Goal: Information Seeking & Learning: Check status

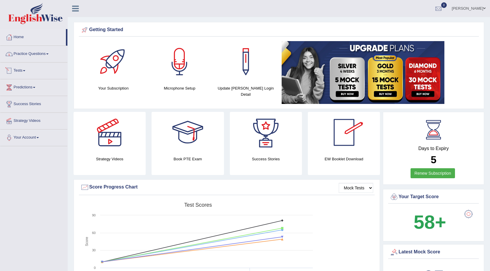
click at [19, 69] on link "Tests" at bounding box center [33, 70] width 67 height 15
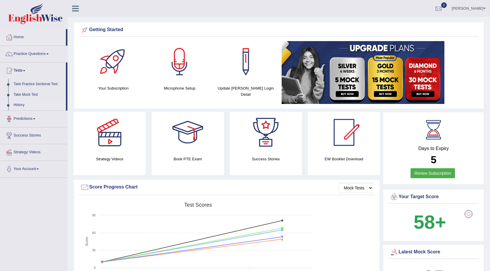
click at [19, 103] on link "History" at bounding box center [38, 105] width 55 height 11
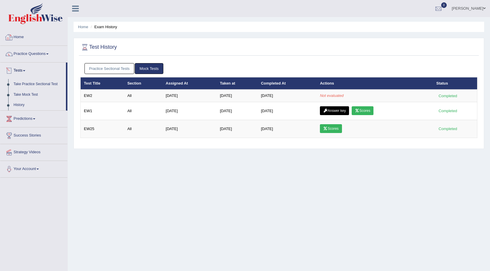
click at [18, 36] on link "Home" at bounding box center [33, 36] width 67 height 15
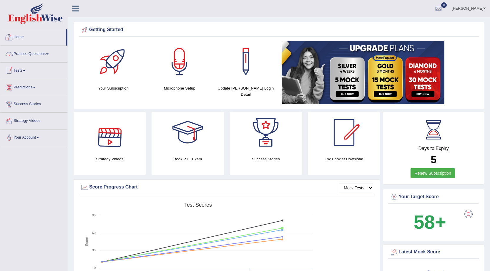
click at [35, 55] on link "Practice Questions" at bounding box center [33, 53] width 67 height 15
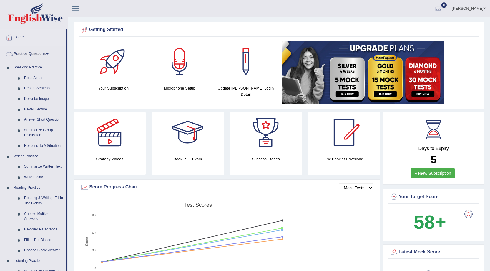
click at [36, 55] on link "Practice Questions" at bounding box center [33, 53] width 66 height 15
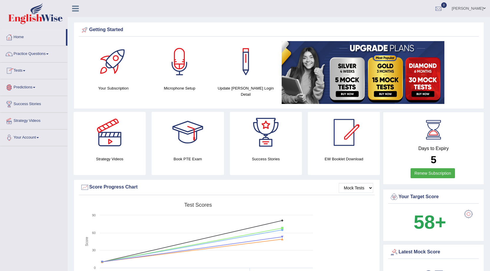
click at [23, 68] on link "Tests" at bounding box center [33, 70] width 67 height 15
click at [18, 103] on link "History" at bounding box center [38, 105] width 55 height 11
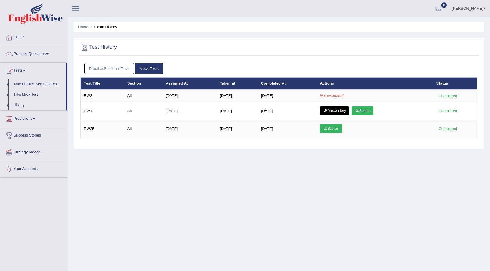
click at [123, 69] on link "Practice Sectional Tests" at bounding box center [109, 68] width 50 height 11
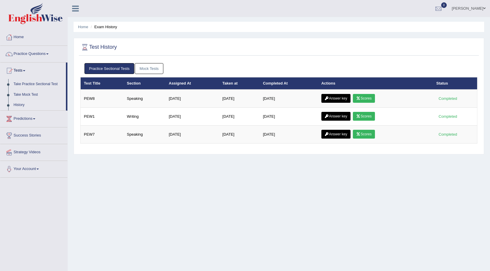
click at [147, 70] on link "Mock Tests" at bounding box center [149, 68] width 29 height 11
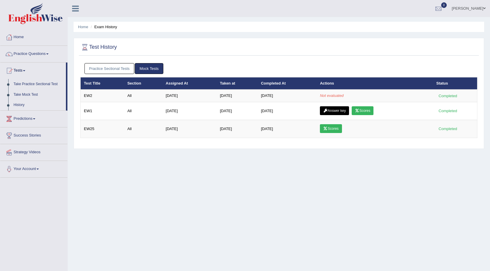
click at [121, 69] on link "Practice Sectional Tests" at bounding box center [109, 68] width 50 height 11
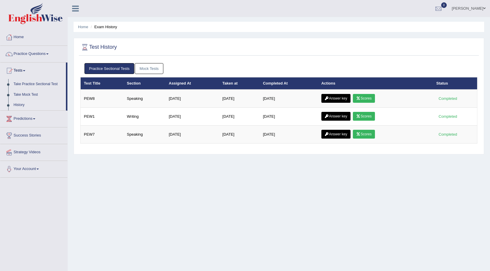
click at [146, 69] on link "Mock Tests" at bounding box center [149, 68] width 29 height 11
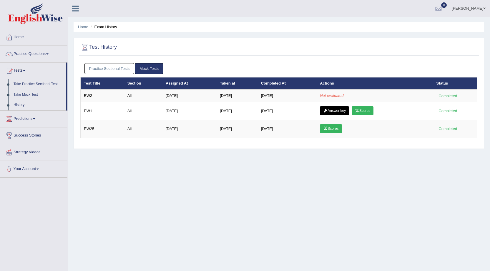
click at [115, 69] on link "Practice Sectional Tests" at bounding box center [109, 68] width 50 height 11
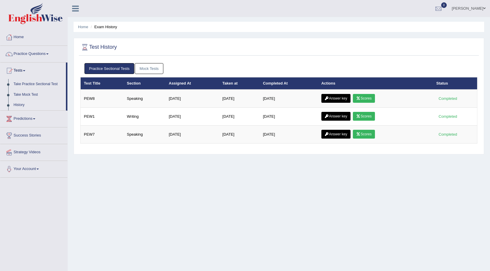
click at [150, 68] on link "Mock Tests" at bounding box center [149, 68] width 29 height 11
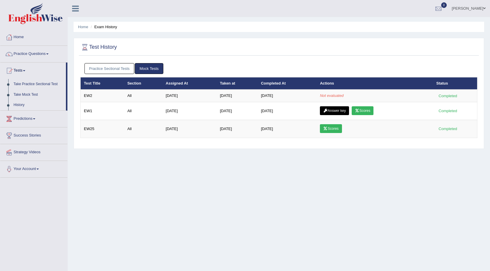
click at [93, 69] on link "Practice Sectional Tests" at bounding box center [109, 68] width 50 height 11
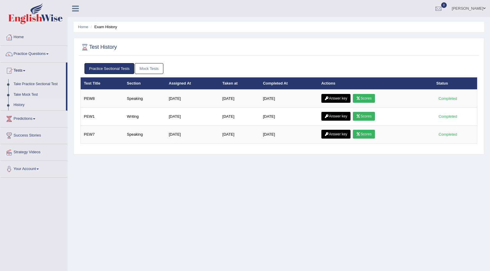
click at [151, 69] on link "Mock Tests" at bounding box center [149, 68] width 29 height 11
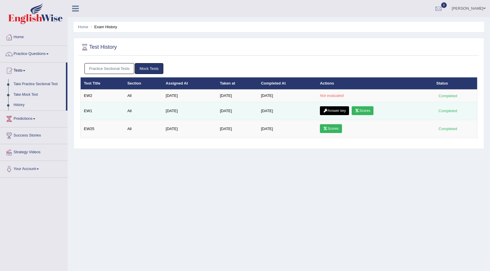
click at [367, 110] on link "Scores" at bounding box center [362, 110] width 22 height 9
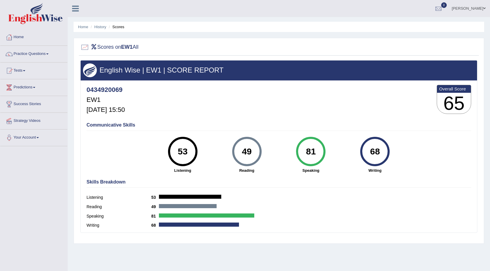
click at [48, 55] on link "Practice Questions" at bounding box center [33, 53] width 67 height 15
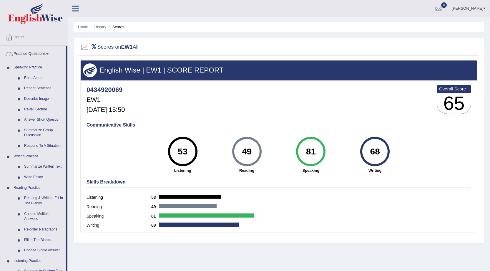
click at [37, 53] on link "Practice Questions" at bounding box center [33, 53] width 66 height 15
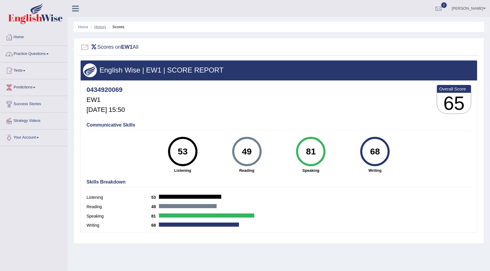
click at [99, 27] on link "History" at bounding box center [100, 27] width 12 height 4
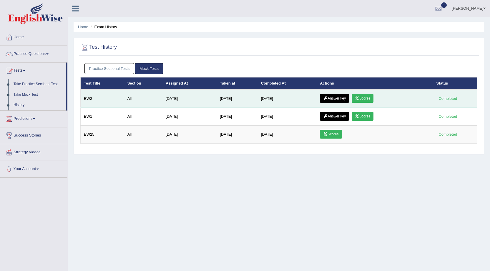
click at [362, 98] on link "Scores" at bounding box center [362, 98] width 22 height 9
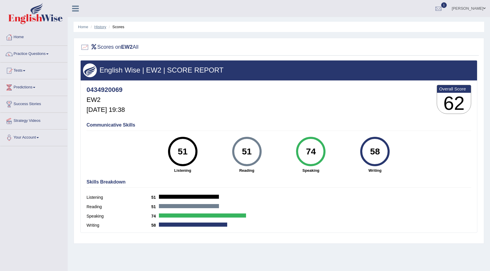
click at [104, 26] on link "History" at bounding box center [100, 27] width 12 height 4
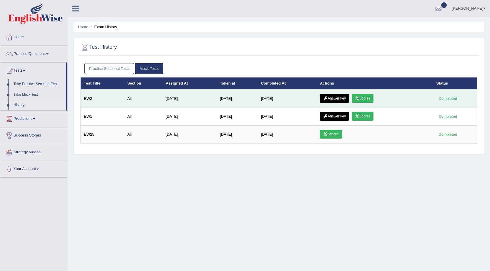
click at [337, 96] on link "Answer key" at bounding box center [334, 98] width 29 height 9
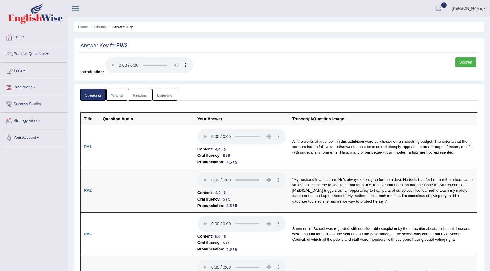
click at [169, 96] on link "Listening" at bounding box center [164, 95] width 25 height 12
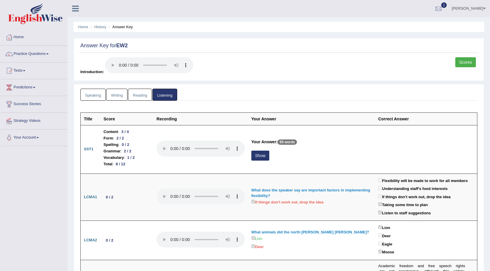
click at [141, 96] on link "Reading" at bounding box center [140, 95] width 24 height 12
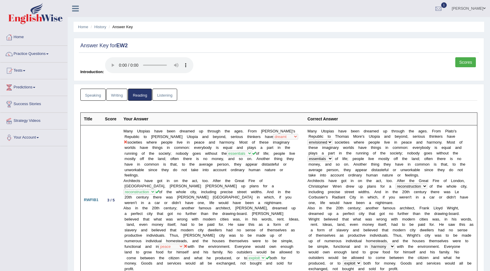
click at [118, 97] on link "Writing" at bounding box center [116, 95] width 21 height 12
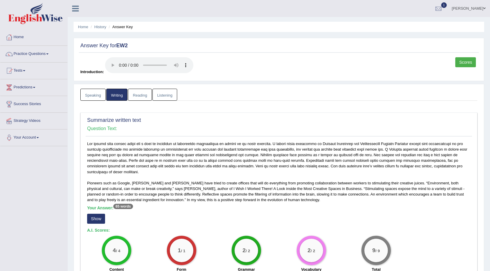
click at [88, 96] on link "Speaking" at bounding box center [92, 95] width 25 height 12
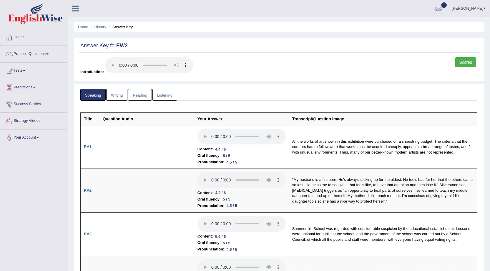
click at [460, 61] on link "Scores" at bounding box center [465, 62] width 21 height 10
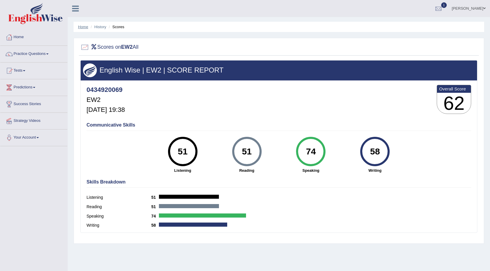
click at [83, 27] on link "Home" at bounding box center [83, 27] width 10 height 4
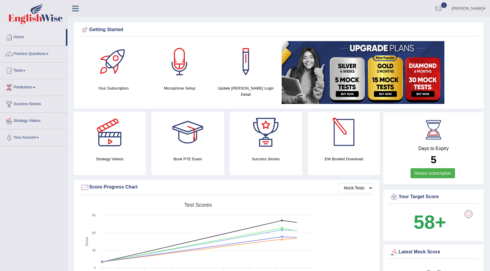
click at [467, 5] on link "Harshil barot" at bounding box center [468, 7] width 43 height 15
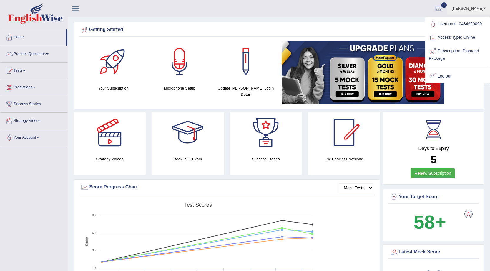
click at [438, 77] on link "Log out" at bounding box center [457, 77] width 64 height 14
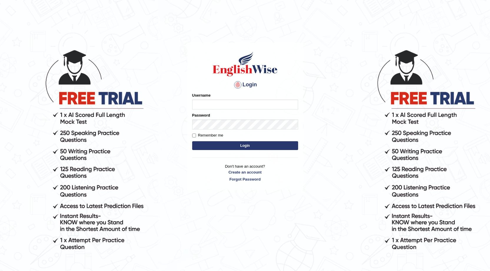
click at [203, 108] on input "Username" at bounding box center [245, 105] width 106 height 10
type input "0434920069"
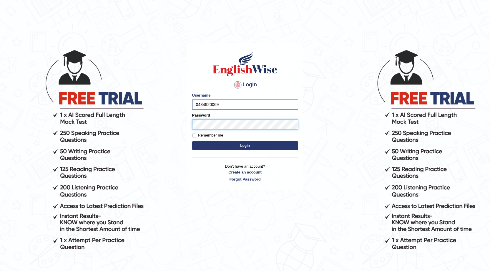
click at [192, 141] on button "Login" at bounding box center [245, 145] width 106 height 9
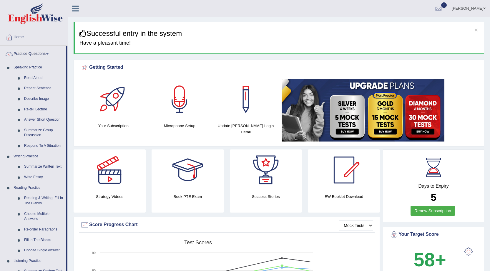
click at [33, 52] on link "Practice Questions" at bounding box center [33, 53] width 66 height 15
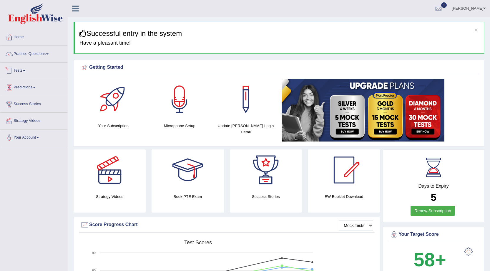
click at [22, 71] on link "Tests" at bounding box center [33, 70] width 67 height 15
click at [20, 104] on link "History" at bounding box center [38, 105] width 55 height 11
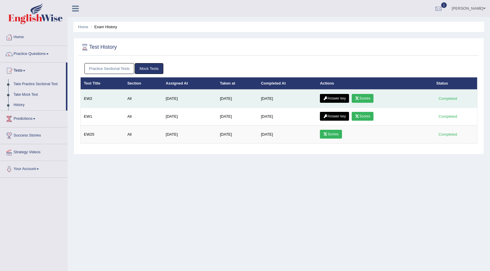
click at [343, 99] on link "Answer key" at bounding box center [334, 98] width 29 height 9
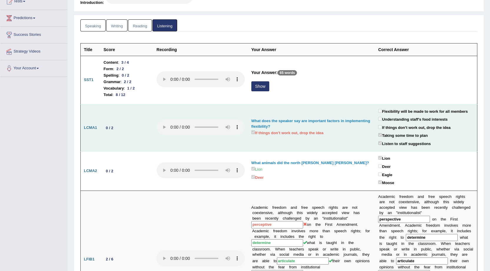
scroll to position [59, 0]
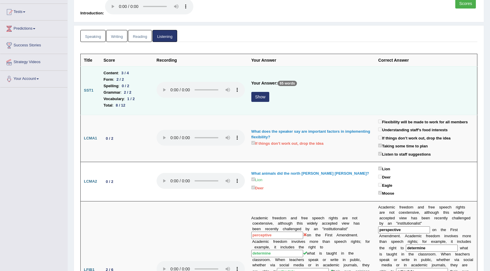
click at [263, 99] on button "Show" at bounding box center [260, 97] width 18 height 10
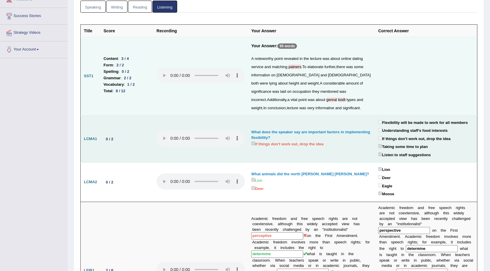
scroll to position [0, 0]
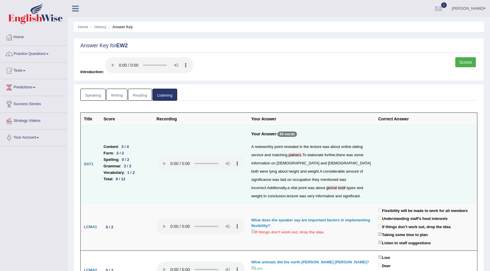
click at [467, 60] on link "Scores" at bounding box center [465, 62] width 21 height 10
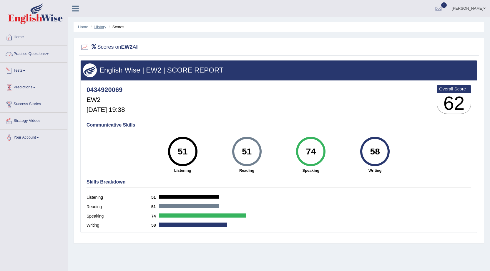
click at [100, 25] on link "History" at bounding box center [100, 27] width 12 height 4
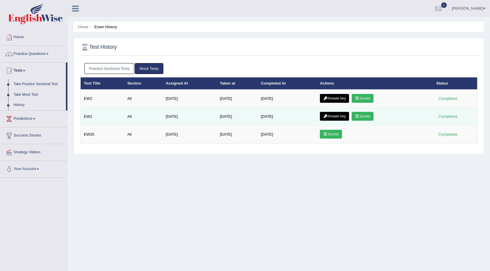
click at [365, 116] on link "Scores" at bounding box center [362, 116] width 22 height 9
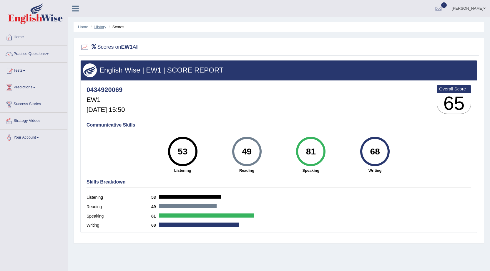
click at [97, 26] on link "History" at bounding box center [100, 27] width 12 height 4
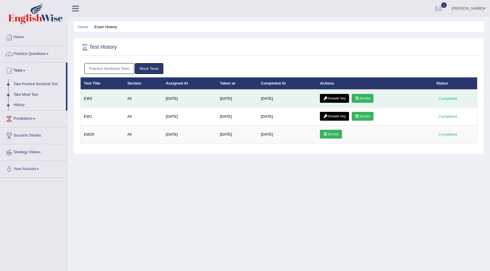
click at [363, 98] on link "Scores" at bounding box center [362, 98] width 22 height 9
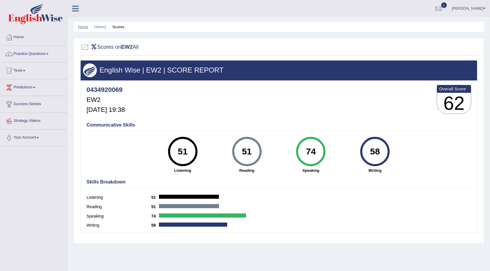
click at [84, 27] on link "Home" at bounding box center [83, 27] width 10 height 4
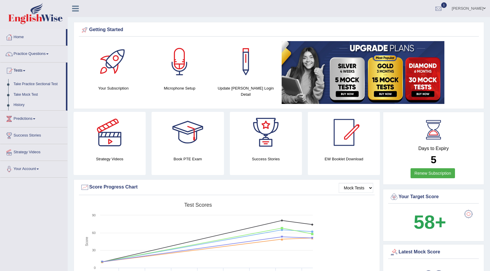
click at [19, 101] on link "History" at bounding box center [38, 105] width 55 height 11
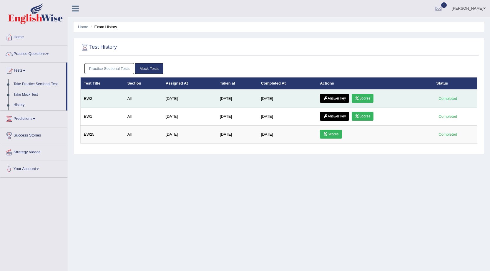
click at [369, 98] on link "Scores" at bounding box center [362, 98] width 22 height 9
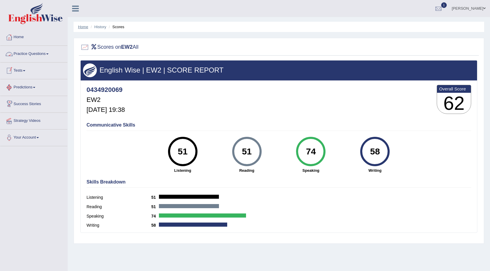
click at [85, 27] on link "Home" at bounding box center [83, 27] width 10 height 4
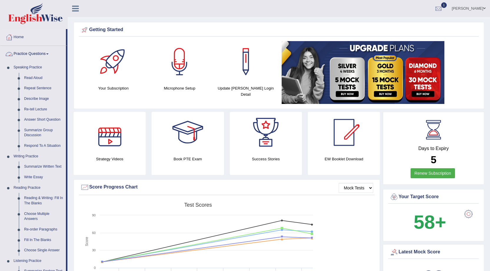
click link "Practice Questions"
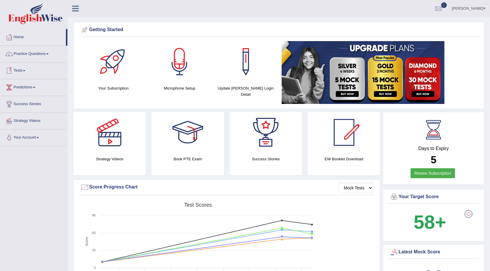
click link "Tests"
click link "History"
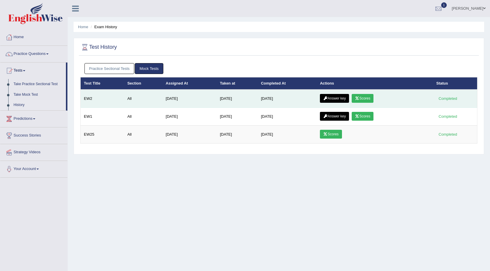
click at [365, 97] on link "Scores" at bounding box center [362, 98] width 22 height 9
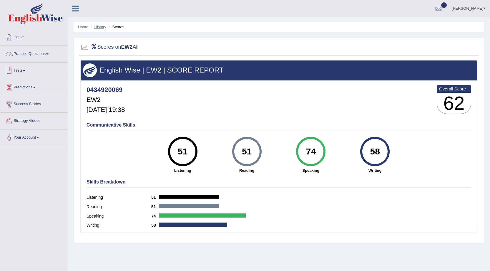
click at [99, 27] on link "History" at bounding box center [100, 27] width 12 height 4
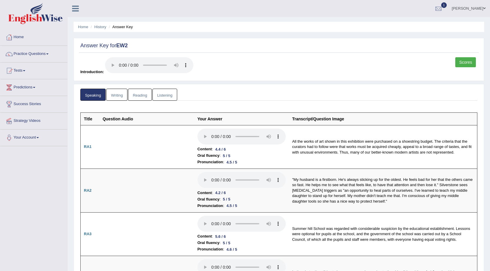
click at [118, 92] on link "Writing" at bounding box center [116, 95] width 21 height 12
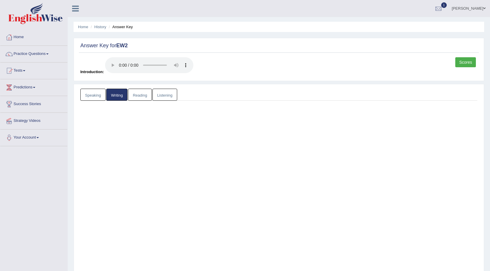
click at [118, 92] on link "Writing" at bounding box center [116, 95] width 21 height 12
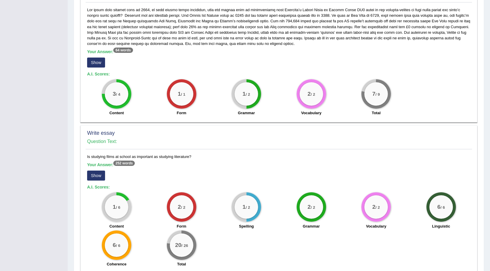
scroll to position [333, 0]
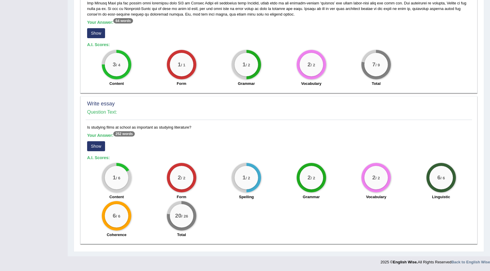
click at [95, 146] on button "Show" at bounding box center [96, 146] width 18 height 10
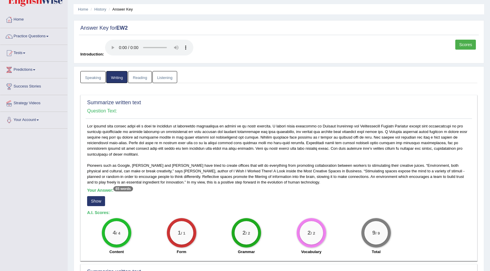
scroll to position [0, 0]
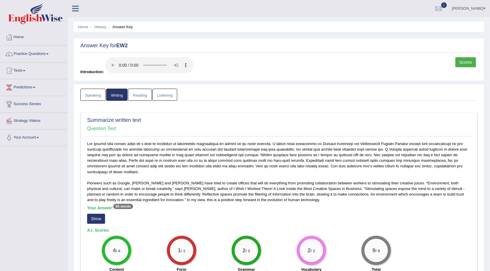
click at [467, 62] on link "Scores" at bounding box center [465, 62] width 21 height 10
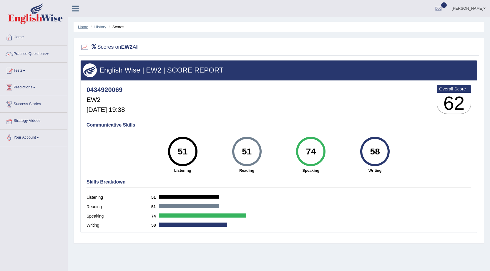
click at [86, 27] on link "Home" at bounding box center [83, 27] width 10 height 4
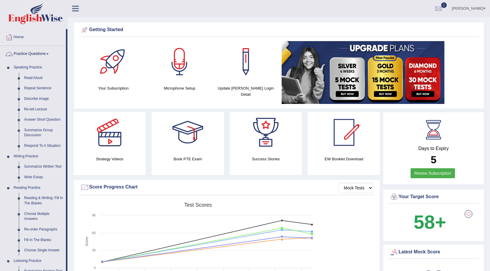
click at [37, 55] on link "Practice Questions" at bounding box center [33, 53] width 66 height 15
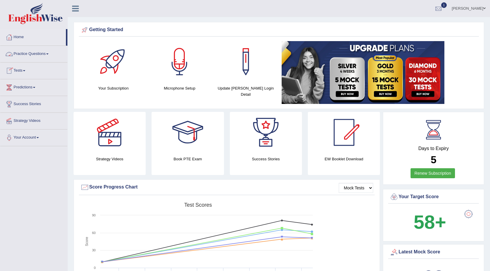
click at [31, 50] on link "Practice Questions" at bounding box center [33, 53] width 67 height 15
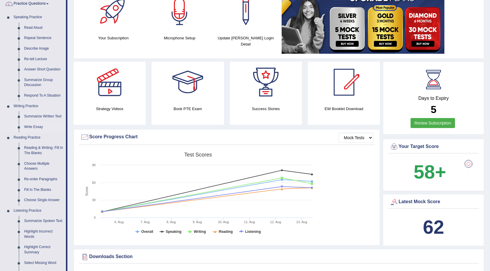
scroll to position [59, 0]
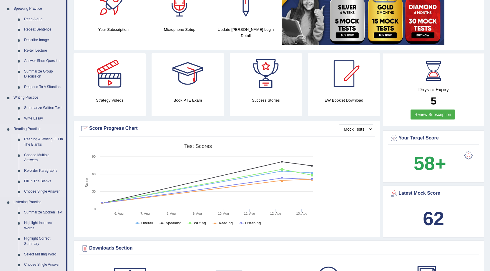
click at [41, 138] on link "Reading & Writing: Fill In The Blanks" at bounding box center [43, 142] width 44 height 16
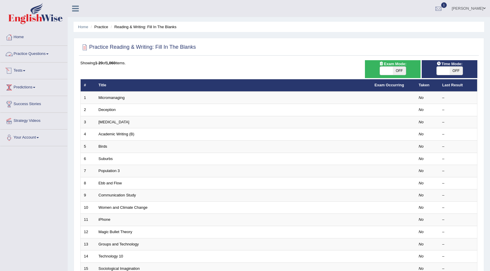
click at [36, 51] on link "Practice Questions" at bounding box center [33, 53] width 67 height 15
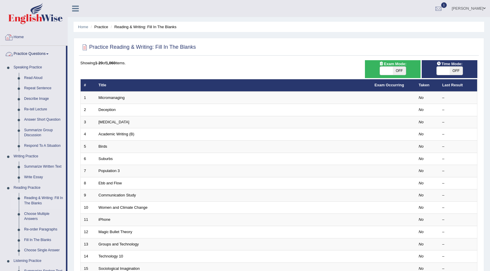
click at [22, 51] on link "Practice Questions" at bounding box center [33, 53] width 66 height 15
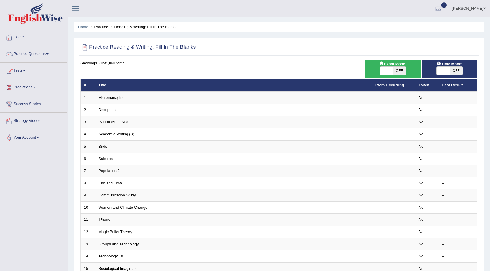
click at [25, 52] on link "Practice Questions" at bounding box center [33, 53] width 67 height 15
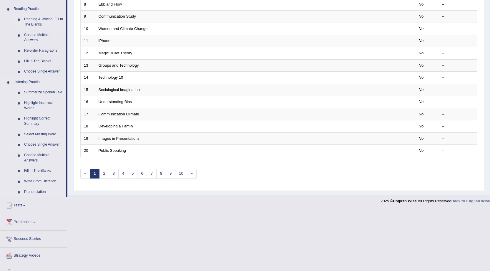
scroll to position [189, 0]
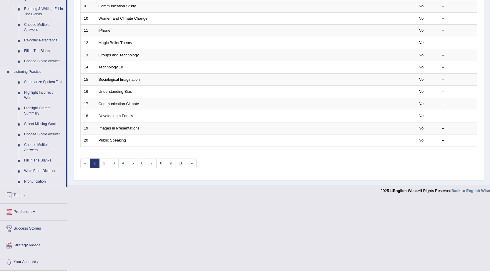
click at [36, 170] on link "Write From Dictation" at bounding box center [43, 171] width 44 height 11
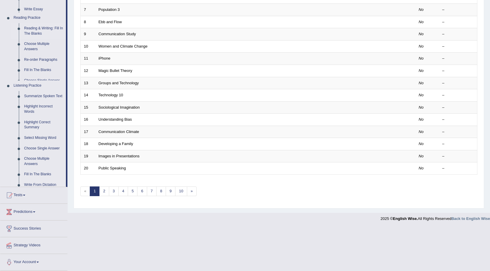
scroll to position [118, 0]
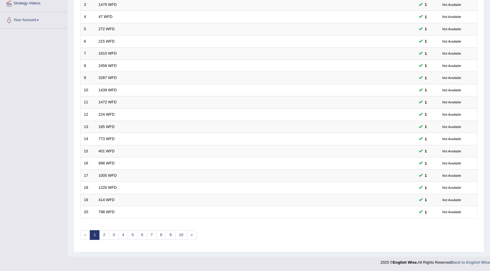
scroll to position [118, 0]
click at [142, 234] on link "6" at bounding box center [142, 235] width 10 height 10
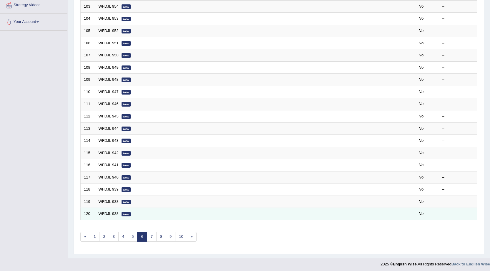
scroll to position [118, 0]
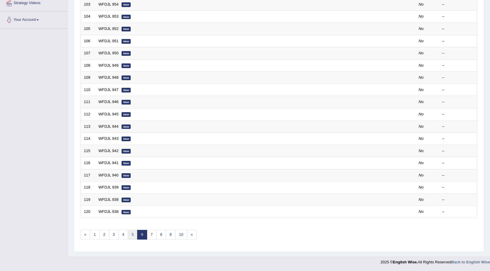
click at [132, 235] on link "5" at bounding box center [133, 235] width 10 height 10
click at [123, 235] on link "4" at bounding box center [123, 235] width 10 height 10
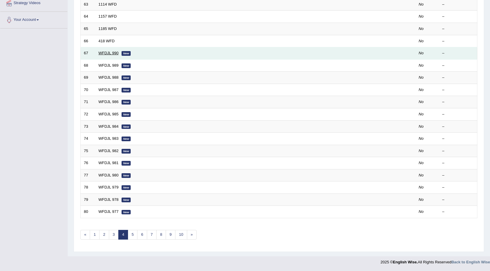
click at [111, 54] on link "WFDJL 990" at bounding box center [108, 53] width 20 height 4
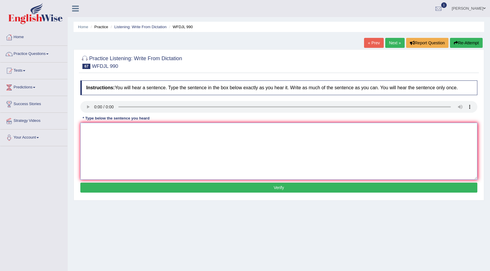
click at [122, 135] on textarea at bounding box center [278, 151] width 397 height 57
type textarea "Going to other country for study is part of our school programm."
click at [191, 189] on button "Verify" at bounding box center [278, 188] width 397 height 10
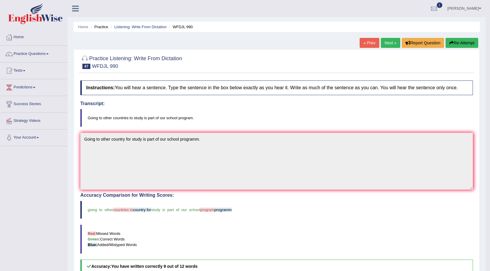
click at [385, 43] on link "Next »" at bounding box center [389, 43] width 19 height 10
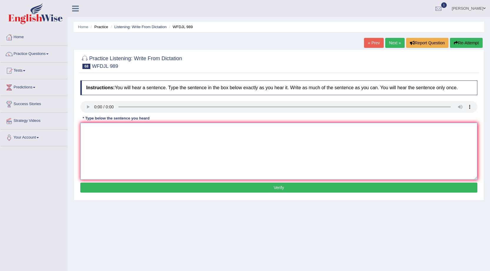
click at [96, 143] on textarea at bounding box center [278, 151] width 397 height 57
type textarea "People try to make a really big stechue a long time ago."
click at [153, 190] on button "Verify" at bounding box center [278, 188] width 397 height 10
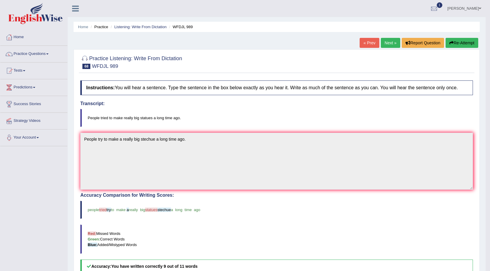
click at [389, 42] on link "Next »" at bounding box center [389, 43] width 19 height 10
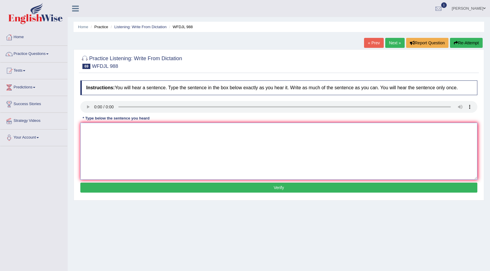
click at [129, 129] on textarea at bounding box center [278, 151] width 397 height 57
type textarea "Plants is keep going as they will go."
click at [138, 190] on button "Verify" at bounding box center [278, 188] width 397 height 10
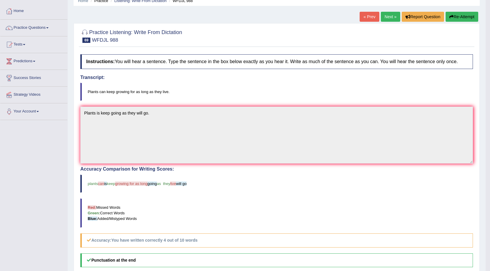
scroll to position [16, 0]
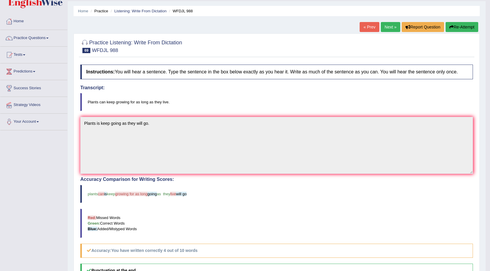
click at [391, 28] on link "Next »" at bounding box center [389, 27] width 19 height 10
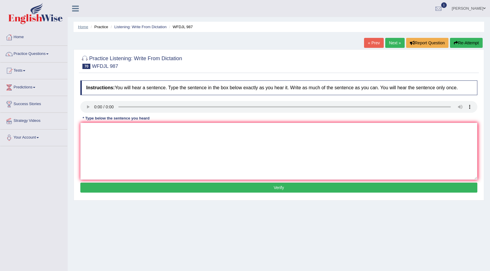
click at [86, 27] on link "Home" at bounding box center [83, 27] width 10 height 4
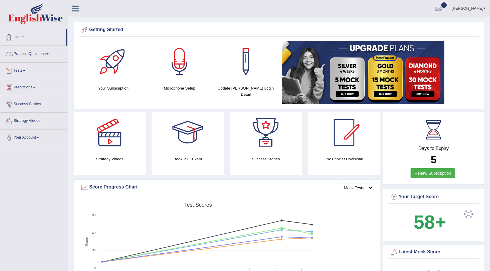
click at [25, 68] on link "Tests" at bounding box center [33, 70] width 67 height 15
click at [21, 104] on link "History" at bounding box center [38, 105] width 55 height 11
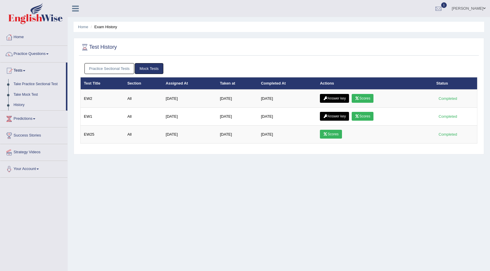
click at [370, 98] on link "Scores" at bounding box center [362, 98] width 22 height 9
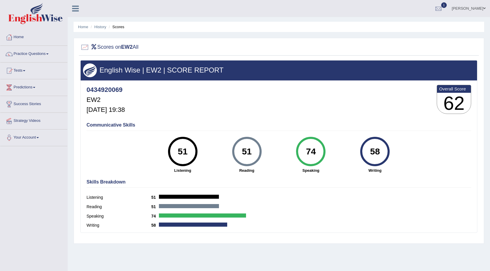
click at [469, 9] on link "[PERSON_NAME]" at bounding box center [468, 7] width 43 height 15
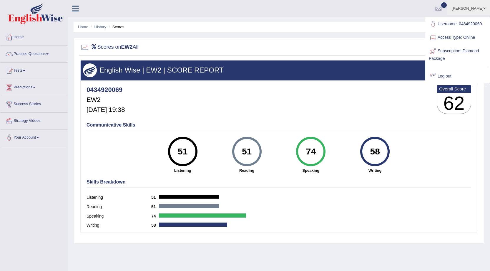
click at [445, 74] on link "Log out" at bounding box center [457, 77] width 64 height 14
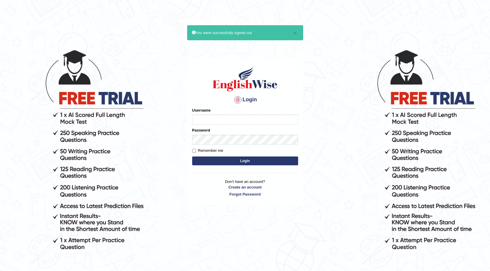
click at [211, 123] on input "Username" at bounding box center [245, 120] width 106 height 10
type input "0434920069"
click at [192, 157] on button "Login" at bounding box center [245, 161] width 106 height 9
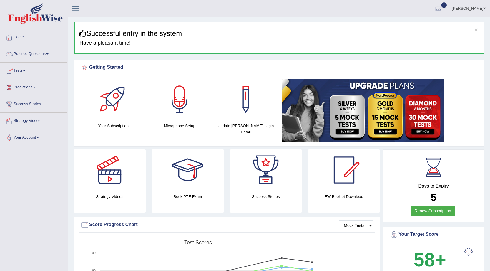
click at [29, 54] on link "Practice Questions" at bounding box center [33, 53] width 67 height 15
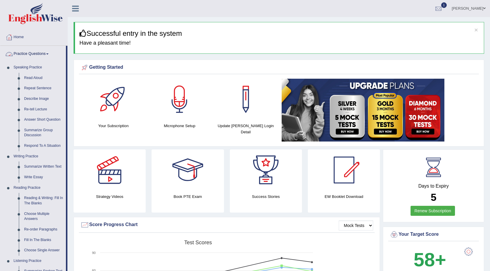
click at [34, 56] on link "Practice Questions" at bounding box center [33, 53] width 66 height 15
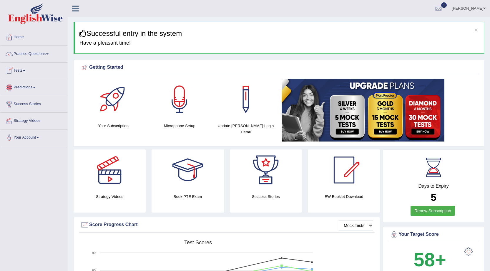
click at [23, 71] on link "Tests" at bounding box center [33, 70] width 67 height 15
click at [16, 105] on link "History" at bounding box center [38, 105] width 55 height 11
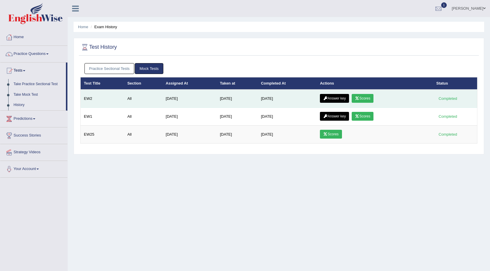
click at [339, 98] on link "Answer key" at bounding box center [334, 98] width 29 height 9
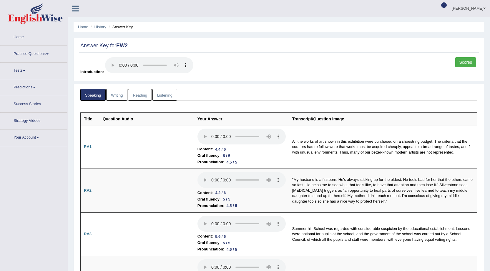
click at [142, 92] on link "Reading" at bounding box center [140, 95] width 24 height 12
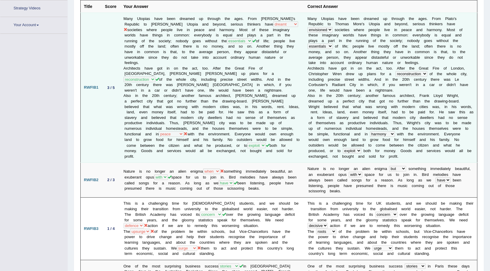
click at [141, 95] on td "Many Utopias have been dreamed up through the ages. From Plato's Republic to Th…" at bounding box center [212, 88] width 184 height 150
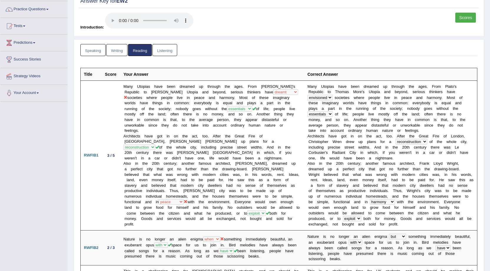
scroll to position [0, 0]
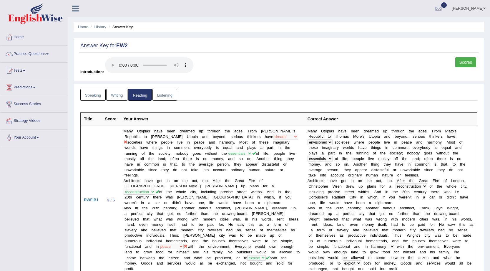
click at [168, 92] on link "Listening" at bounding box center [164, 95] width 25 height 12
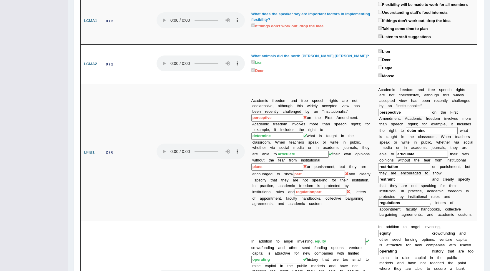
scroll to position [59, 0]
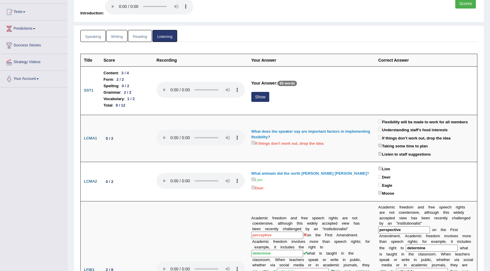
click at [121, 35] on link "Writing" at bounding box center [116, 36] width 21 height 12
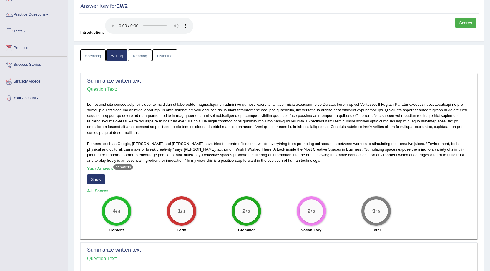
scroll to position [0, 0]
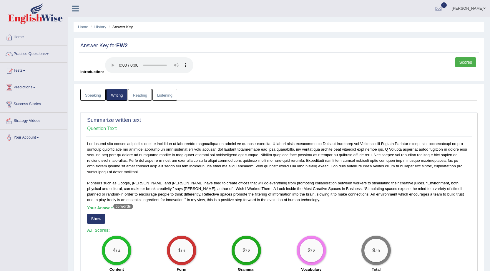
click at [93, 96] on link "Speaking" at bounding box center [92, 95] width 25 height 12
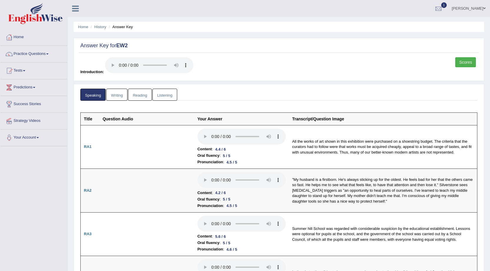
click at [160, 98] on link "Listening" at bounding box center [164, 95] width 25 height 12
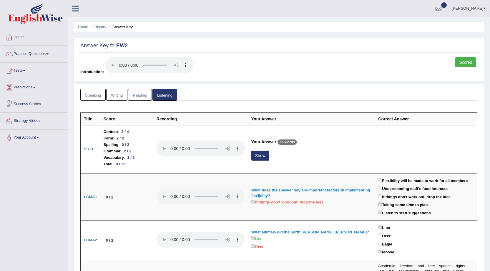
click at [110, 96] on link "Writing" at bounding box center [116, 95] width 21 height 12
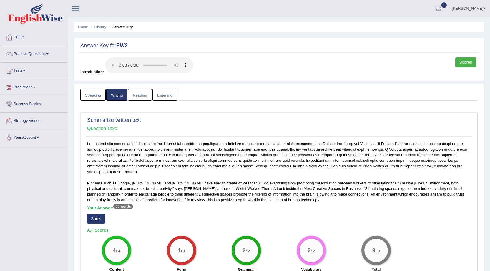
click at [89, 96] on link "Speaking" at bounding box center [92, 95] width 25 height 12
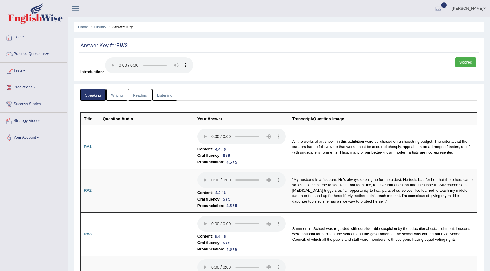
click at [116, 96] on link "Writing" at bounding box center [116, 95] width 21 height 12
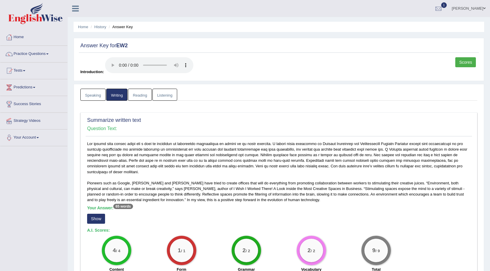
click at [144, 94] on link "Reading" at bounding box center [140, 95] width 24 height 12
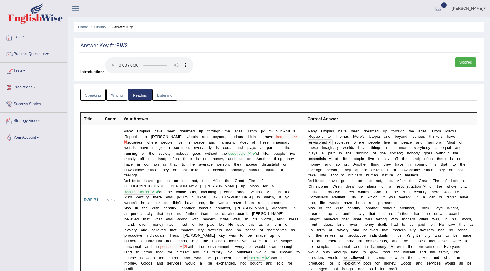
click at [166, 94] on link "Listening" at bounding box center [164, 95] width 25 height 12
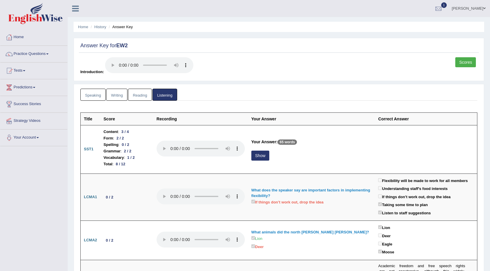
click at [89, 97] on link "Speaking" at bounding box center [92, 95] width 25 height 12
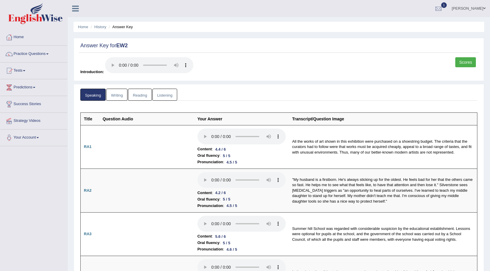
click at [468, 8] on link "Harshil barot" at bounding box center [468, 7] width 43 height 15
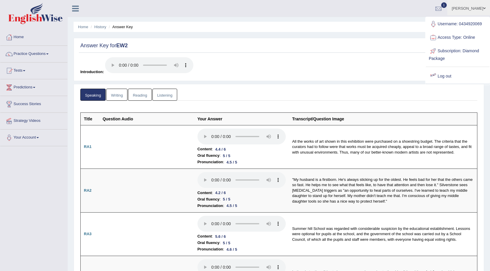
click at [444, 73] on link "Log out" at bounding box center [457, 77] width 64 height 14
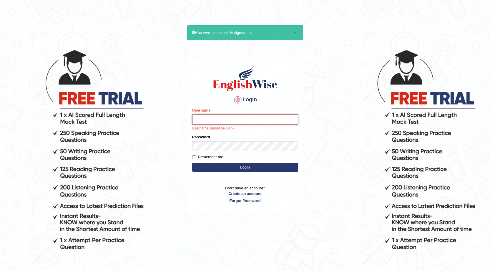
click at [197, 116] on input "Username" at bounding box center [245, 120] width 106 height 10
type input "0"
